Goal: Find specific page/section: Find specific page/section

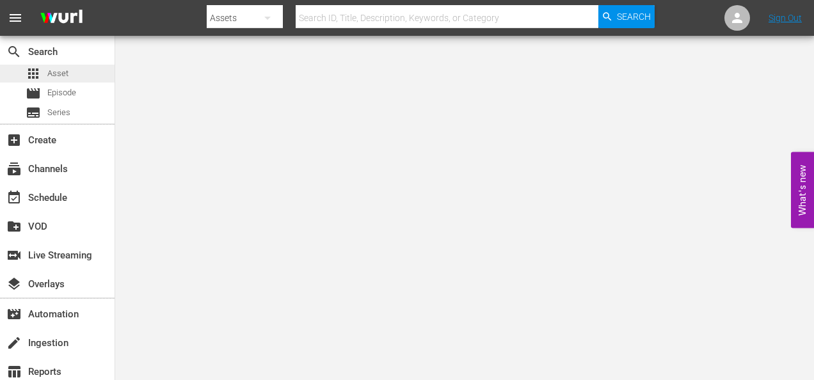
click at [73, 78] on div "apps Asset" at bounding box center [57, 74] width 115 height 18
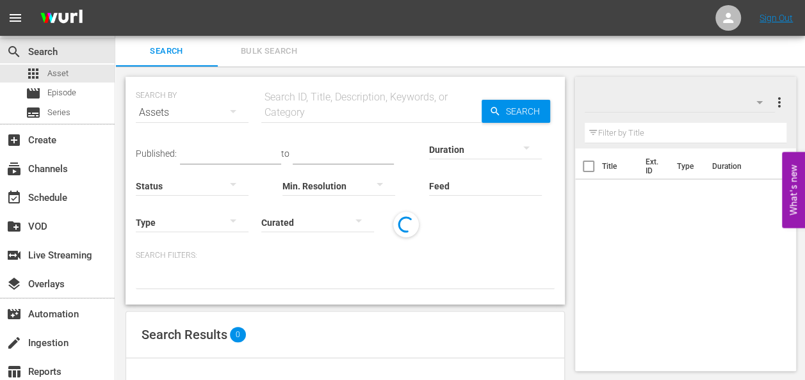
click at [307, 91] on div "Search ID, Title, Description, Keywords, or Category" at bounding box center [371, 105] width 220 height 31
click at [307, 104] on input "text" at bounding box center [371, 112] width 220 height 31
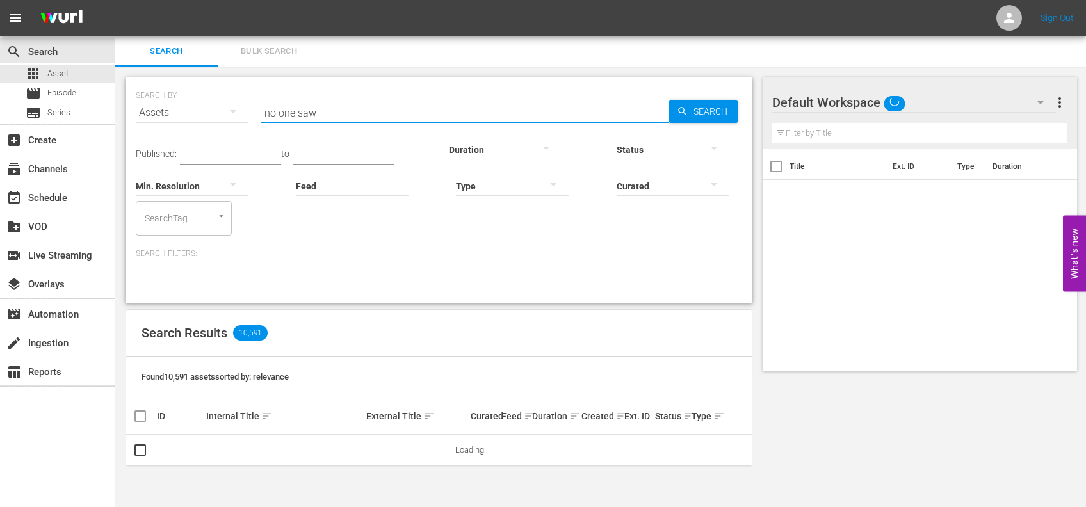
drag, startPoint x: 726, startPoint y: 0, endPoint x: 665, endPoint y: 39, distance: 72.8
click at [665, 39] on div "Search Bulk Search" at bounding box center [600, 51] width 970 height 31
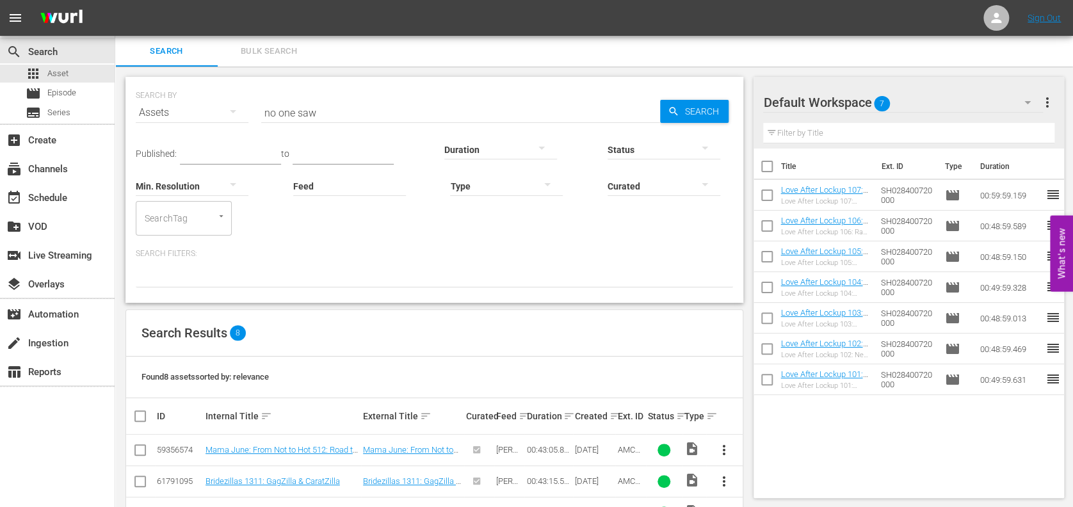
click at [332, 116] on input "no one saw" at bounding box center [460, 112] width 399 height 31
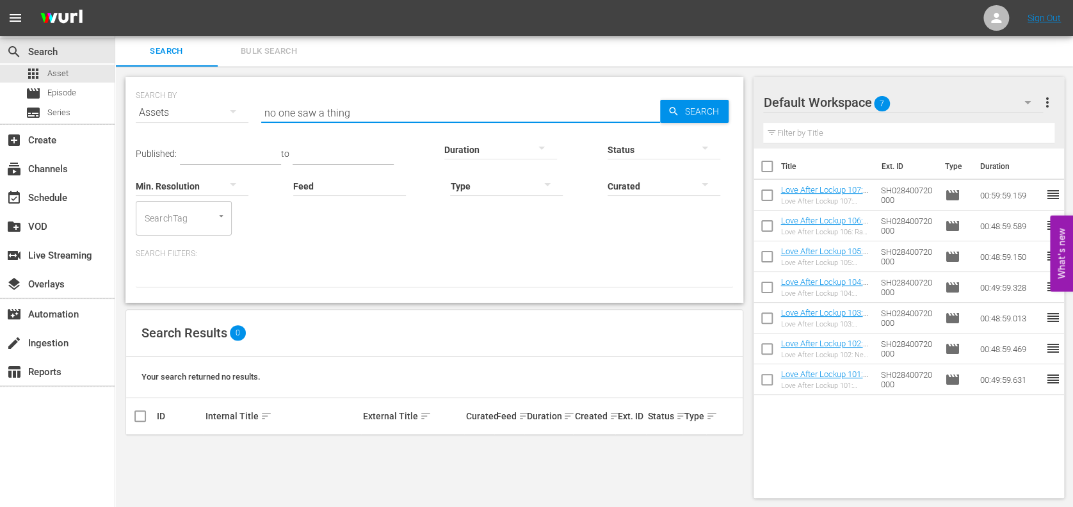
type input "no one saw a thing"
drag, startPoint x: 424, startPoint y: 115, endPoint x: 189, endPoint y: 106, distance: 235.1
click at [189, 106] on div "SEARCH BY Search By Assets Search ID, Title, Description, Keywords, or Category…" at bounding box center [434, 105] width 597 height 46
type input "yorkshire"
drag, startPoint x: 337, startPoint y: 125, endPoint x: 187, endPoint y: 116, distance: 150.7
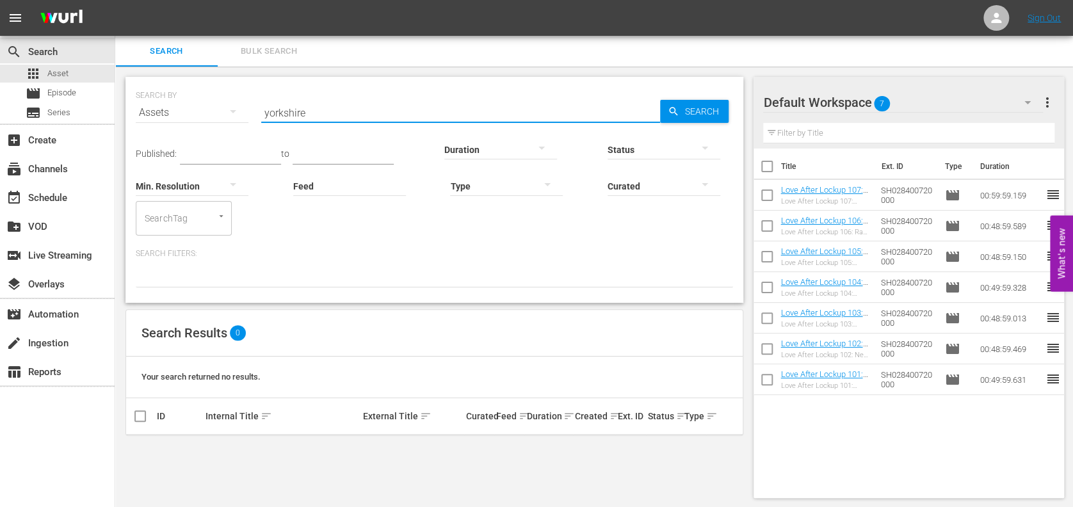
click at [187, 116] on div "SEARCH BY Search By Assets Search ID, Title, Description, Keywords, or Category…" at bounding box center [434, 105] width 597 height 46
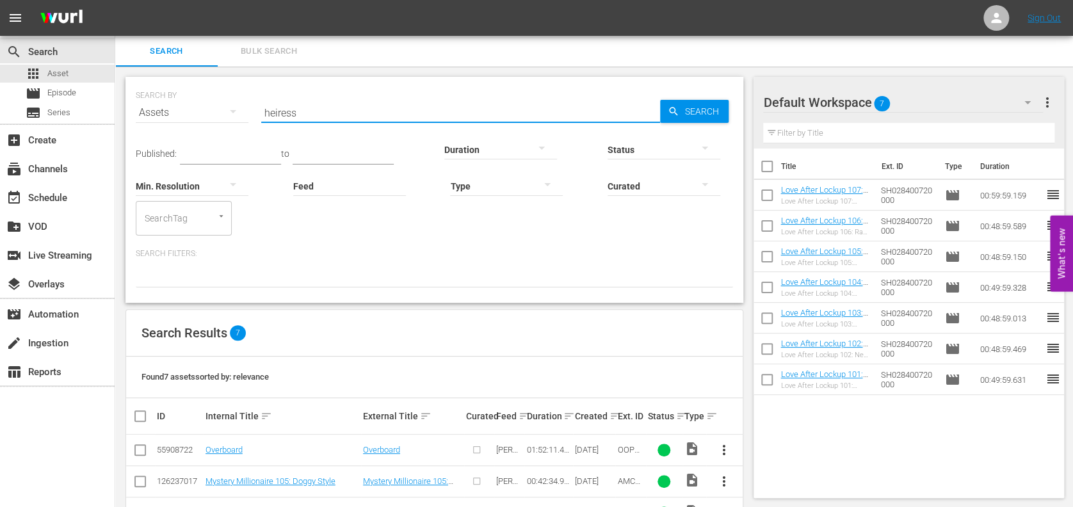
click at [408, 104] on input "heiress" at bounding box center [460, 112] width 399 height 31
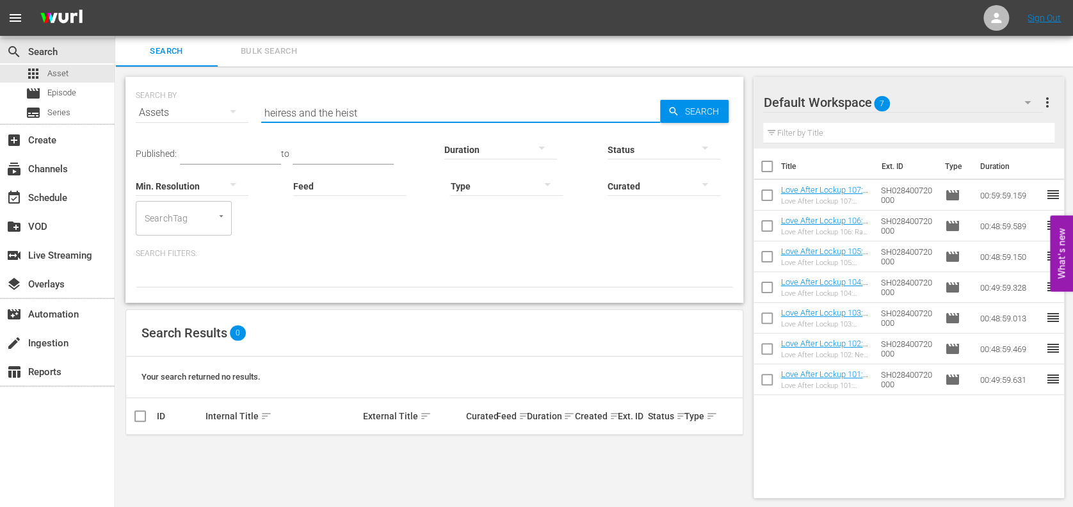
type input "heiress and the heist"
